Goal: Task Accomplishment & Management: Manage account settings

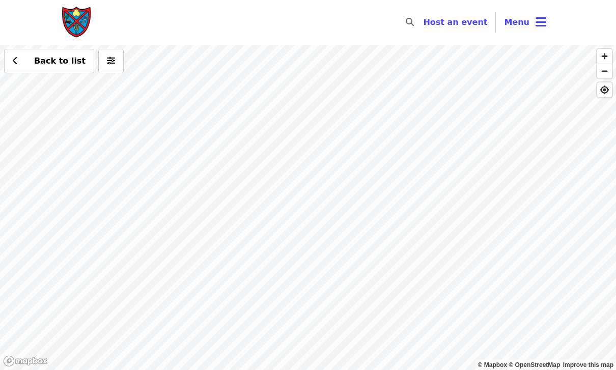
click at [387, 195] on div "Back to list" at bounding box center [308, 208] width 616 height 326
click at [540, 29] on icon "bars icon" at bounding box center [541, 22] width 11 height 15
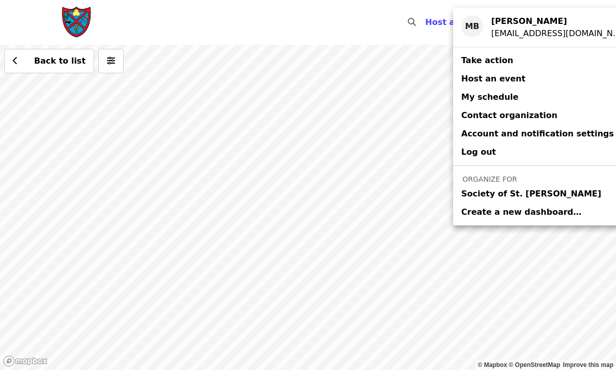
click at [512, 194] on span "Society of St. [PERSON_NAME]" at bounding box center [532, 194] width 140 height 12
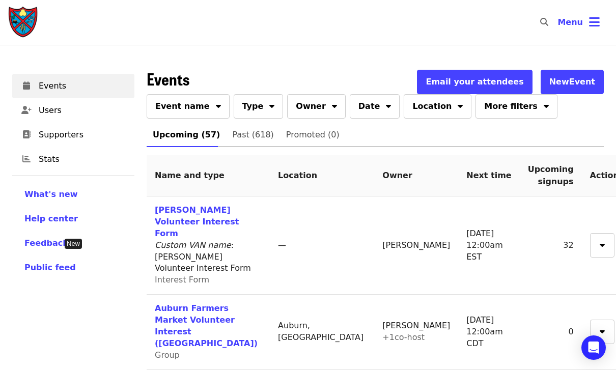
click at [481, 178] on th "Next time" at bounding box center [488, 175] width 61 height 41
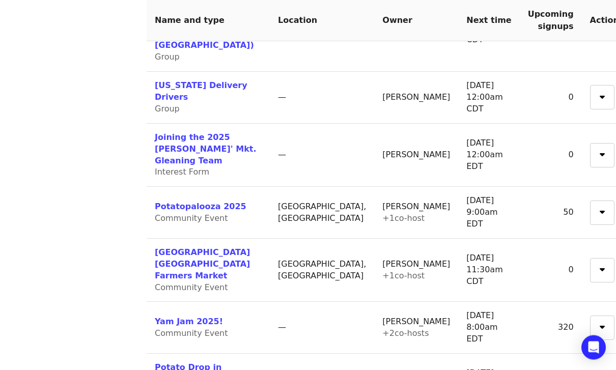
scroll to position [461, 0]
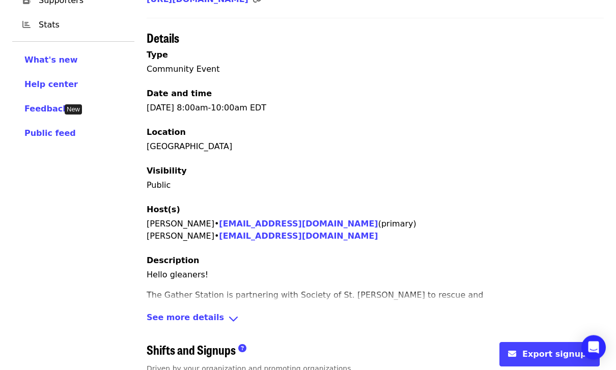
scroll to position [214, 0]
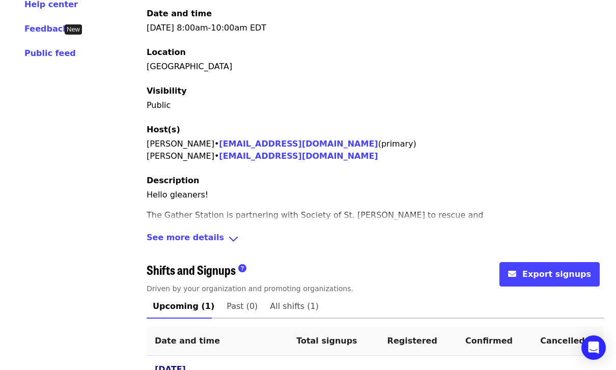
click at [194, 364] on link "[DATE] 8:00am - 10:00am EDT" at bounding box center [207, 375] width 104 height 23
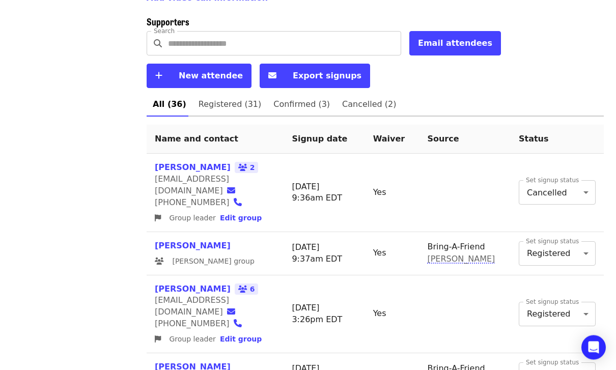
scroll to position [454, 0]
click at [234, 97] on span "Registered (31)" at bounding box center [230, 104] width 63 height 14
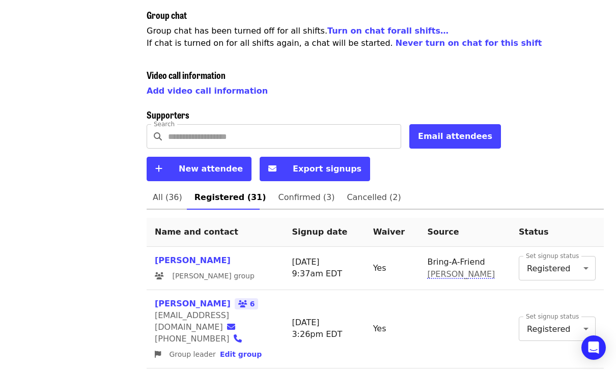
scroll to position [419, 0]
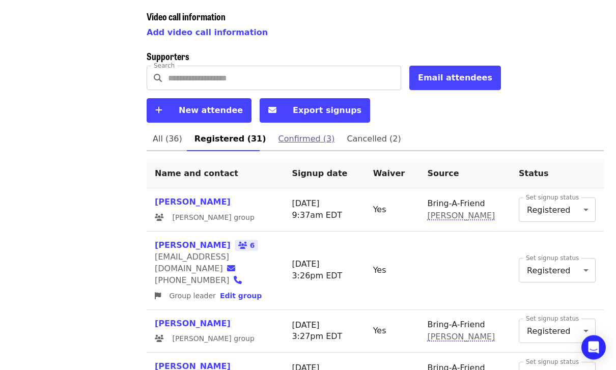
click at [283, 128] on link "Confirmed (3)" at bounding box center [307, 139] width 69 height 24
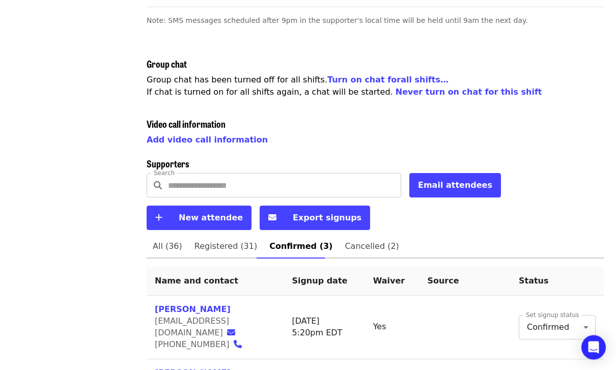
scroll to position [361, 0]
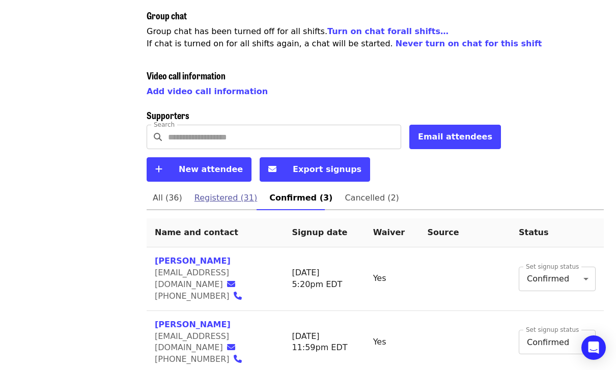
click at [224, 191] on span "Registered (31)" at bounding box center [226, 198] width 63 height 14
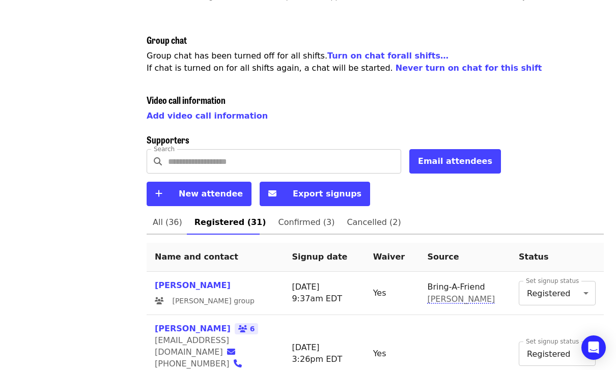
scroll to position [340, 0]
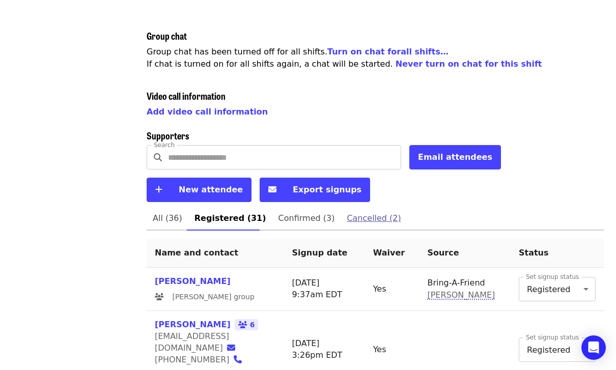
click at [359, 211] on span "Cancelled (2)" at bounding box center [374, 218] width 54 height 14
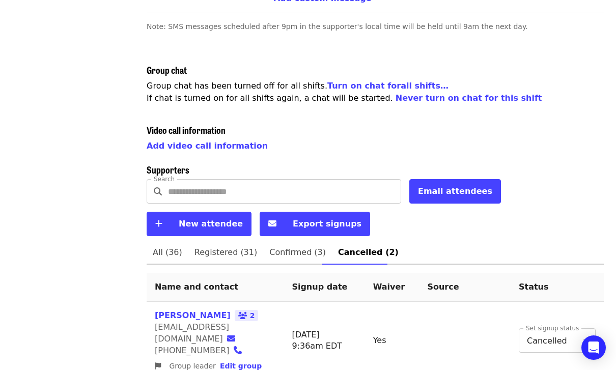
scroll to position [314, 0]
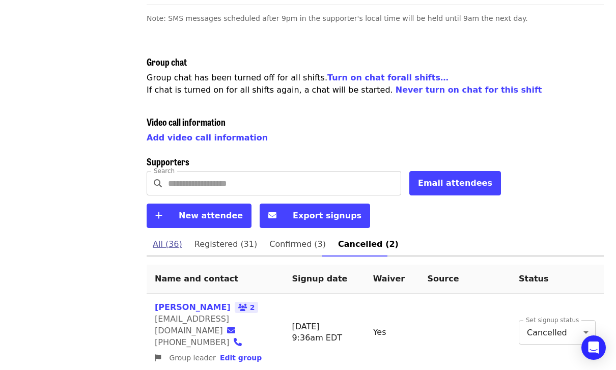
click at [170, 237] on span "All (36)" at bounding box center [168, 244] width 30 height 14
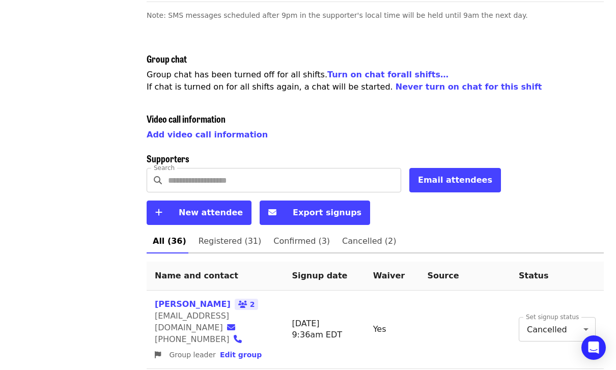
scroll to position [317, 0]
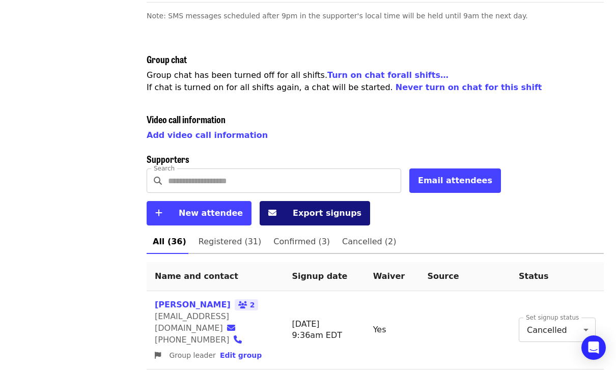
click at [283, 207] on span "Export signups" at bounding box center [322, 213] width 79 height 12
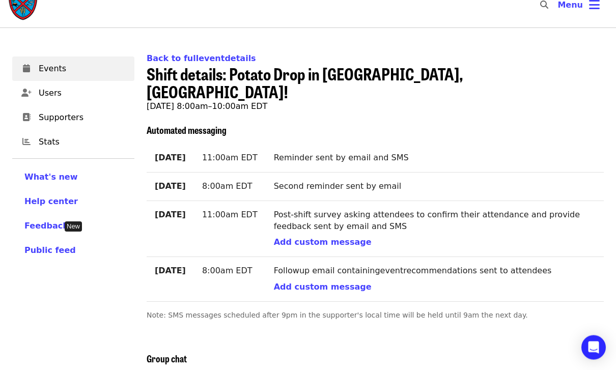
scroll to position [0, 0]
